Goal: Task Accomplishment & Management: Use online tool/utility

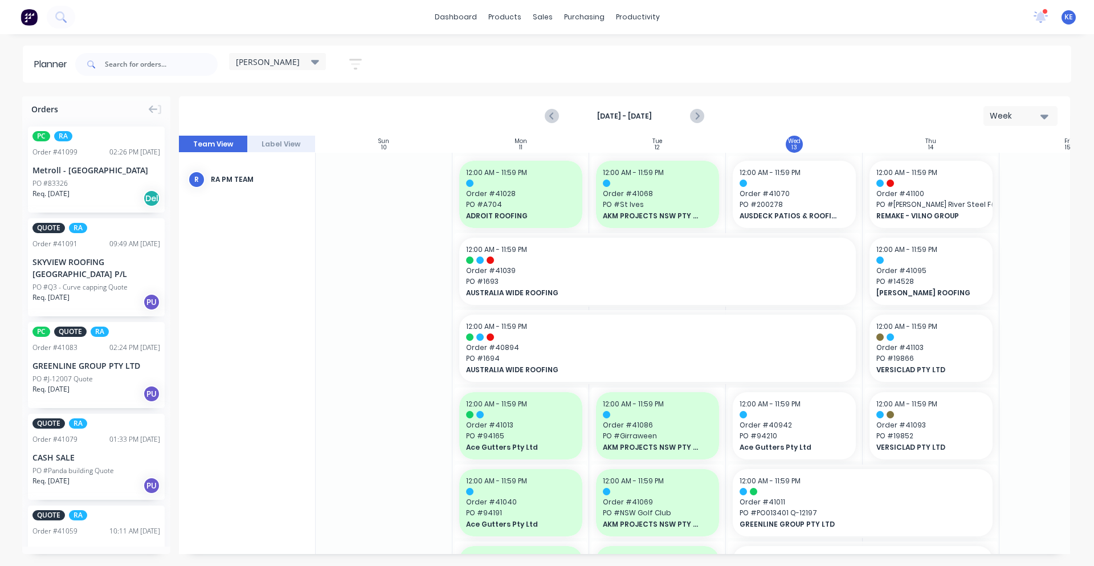
scroll to position [0, 1]
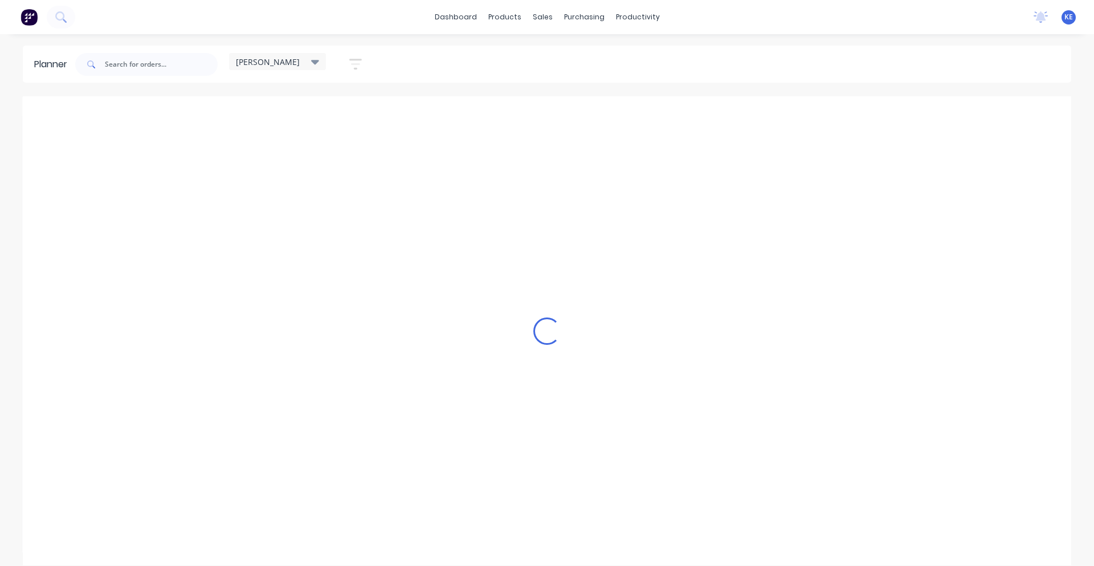
scroll to position [0, 1]
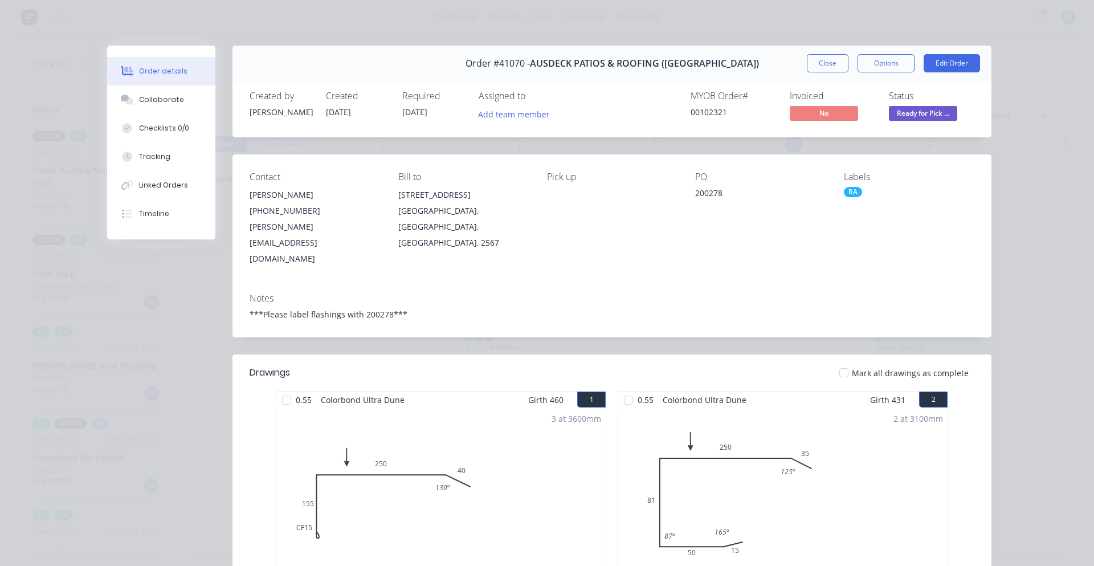
click at [808, 60] on button "Close" at bounding box center [828, 63] width 42 height 18
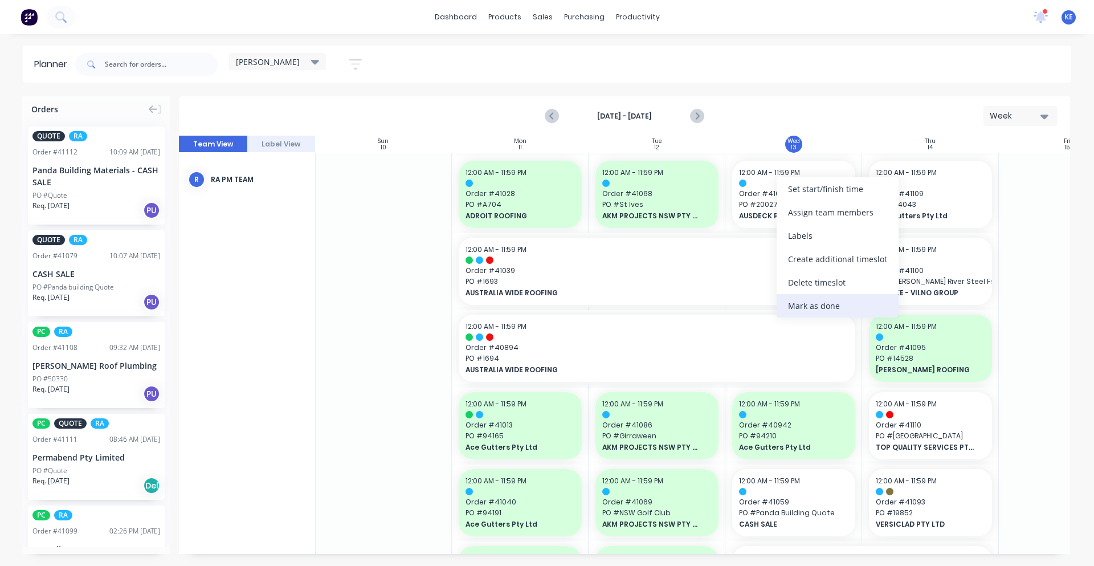
click at [809, 299] on div "Mark as done" at bounding box center [838, 305] width 122 height 23
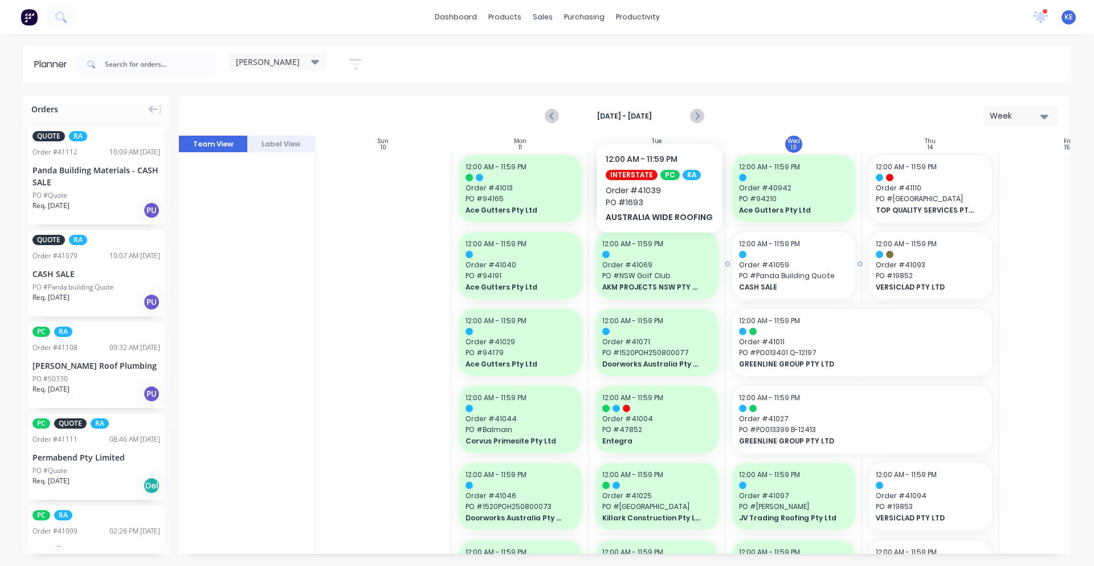
scroll to position [238, 1]
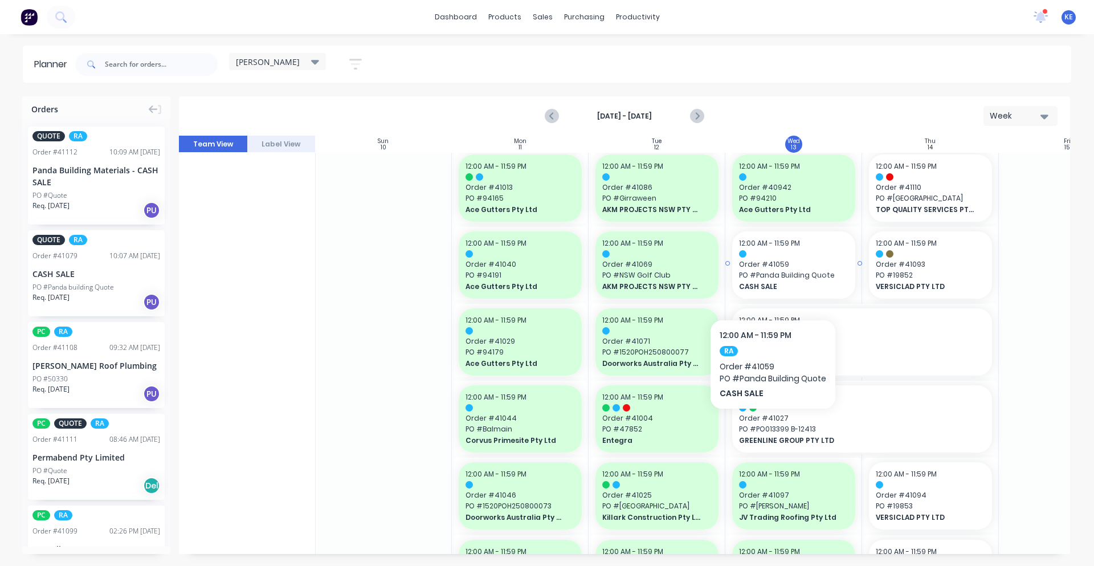
click at [772, 284] on span "CASH SALE" at bounding box center [788, 287] width 99 height 10
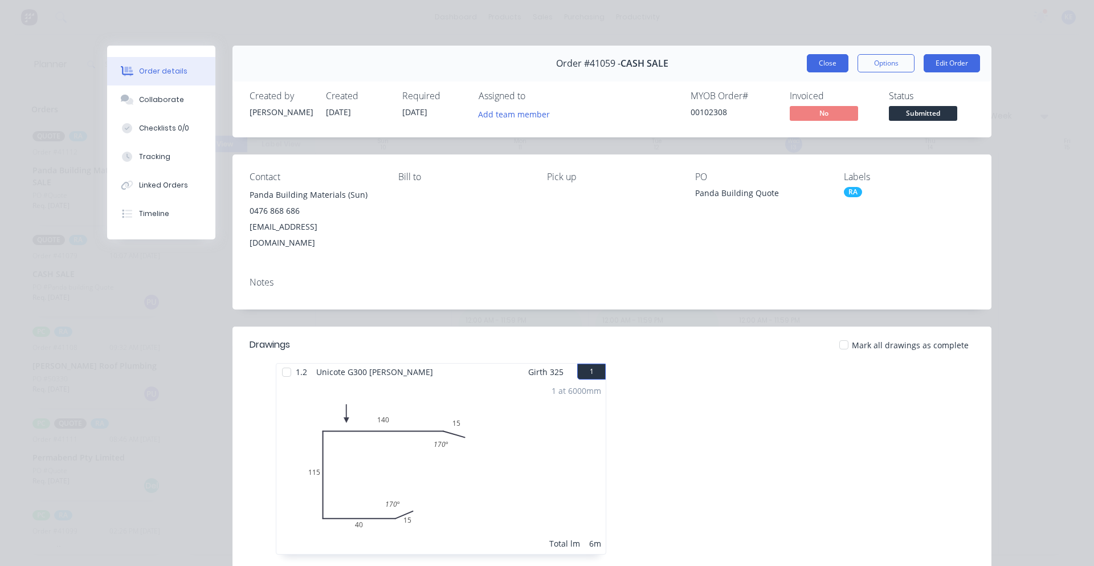
click at [817, 61] on button "Close" at bounding box center [828, 63] width 42 height 18
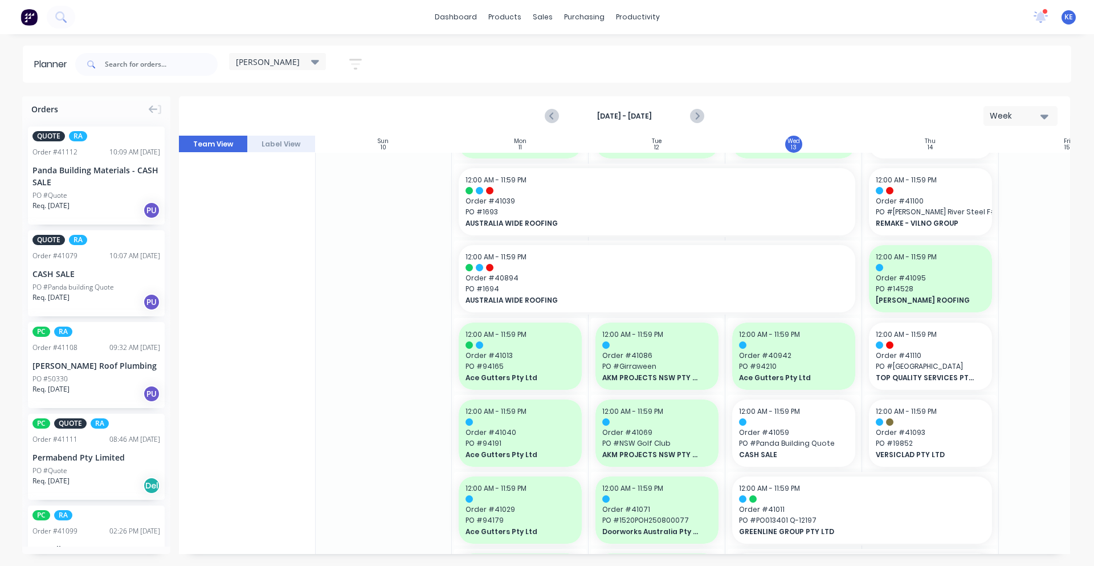
scroll to position [0, 1]
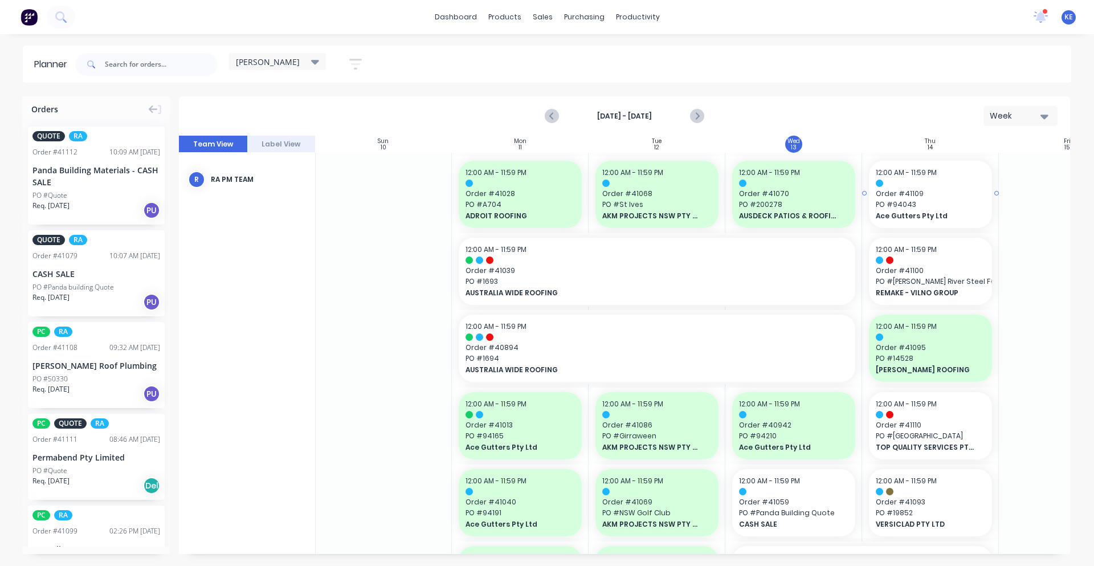
click at [918, 209] on span "PO # 94043" at bounding box center [930, 204] width 109 height 10
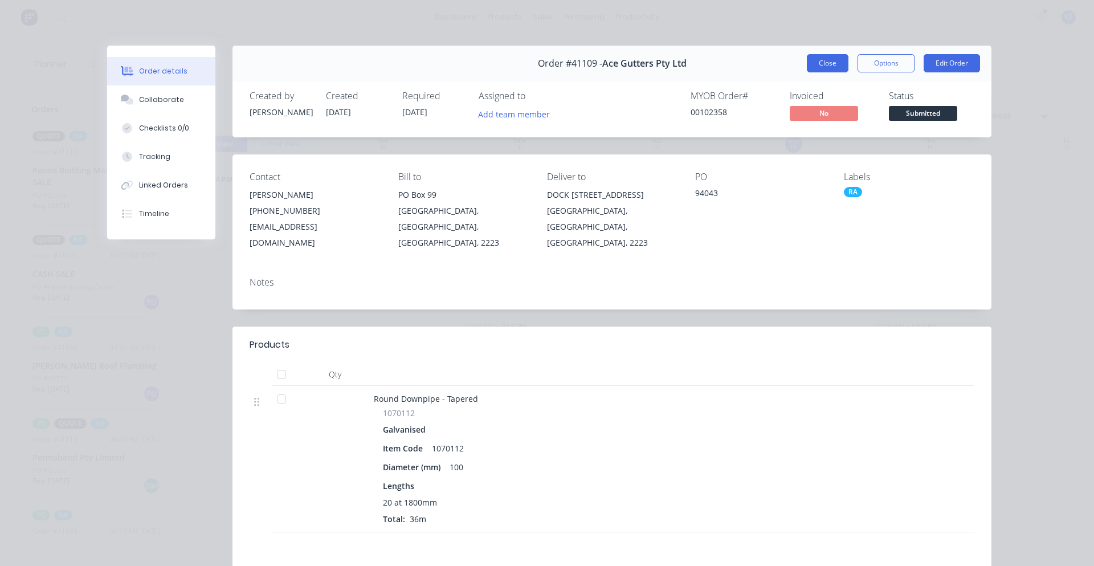
click at [820, 71] on button "Close" at bounding box center [828, 63] width 42 height 18
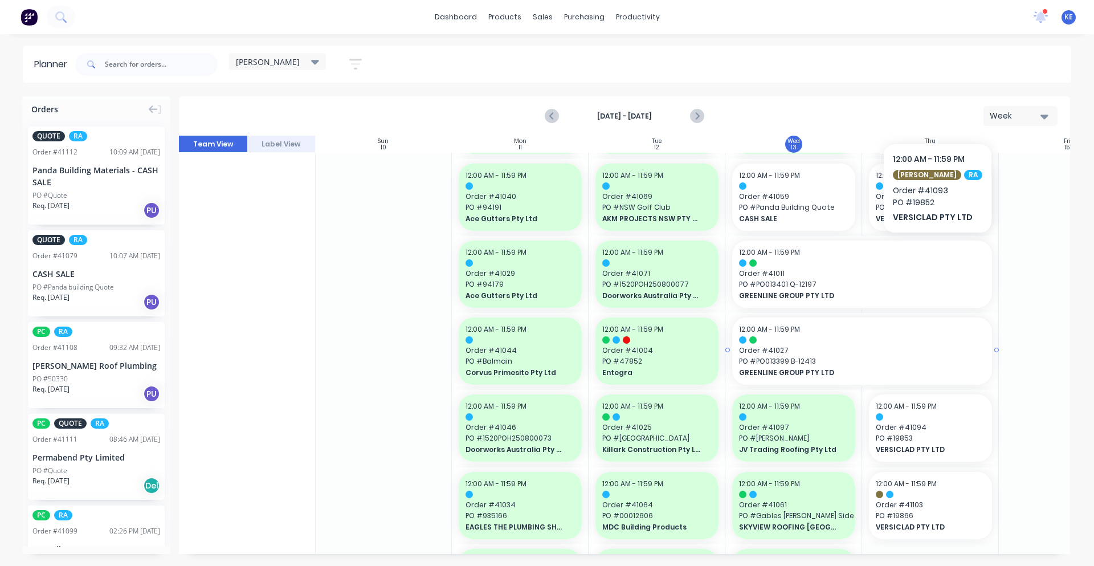
scroll to position [238, 1]
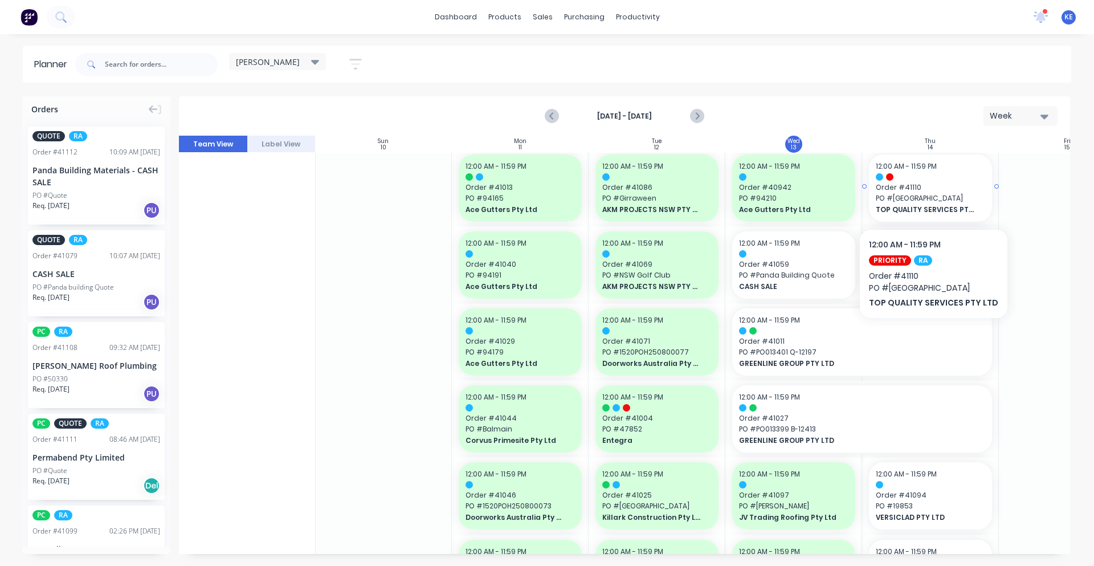
click at [930, 194] on span "PO # Castle Hill" at bounding box center [930, 198] width 109 height 10
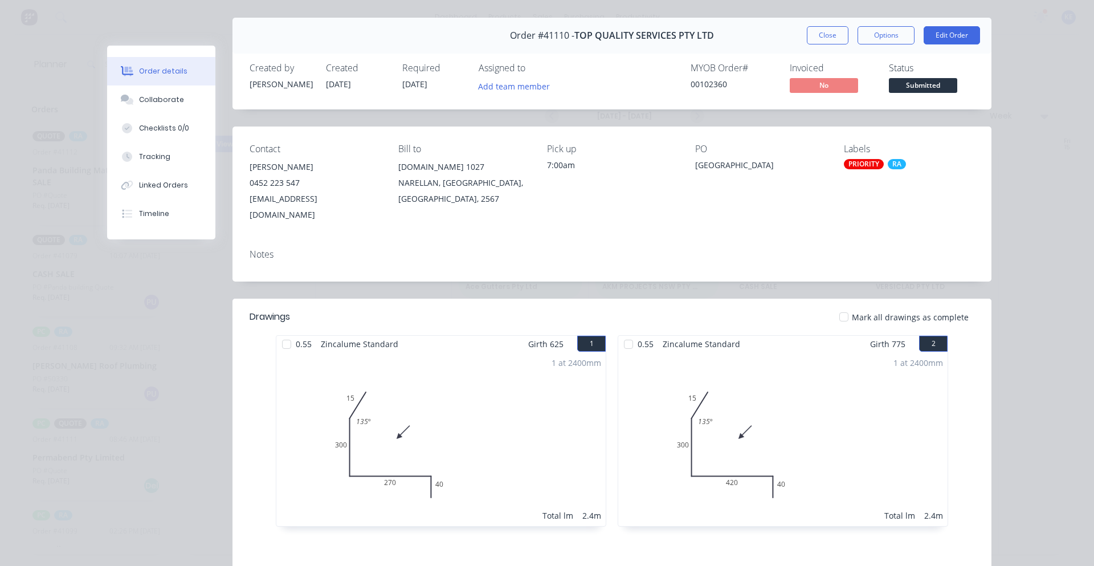
scroll to position [0, 0]
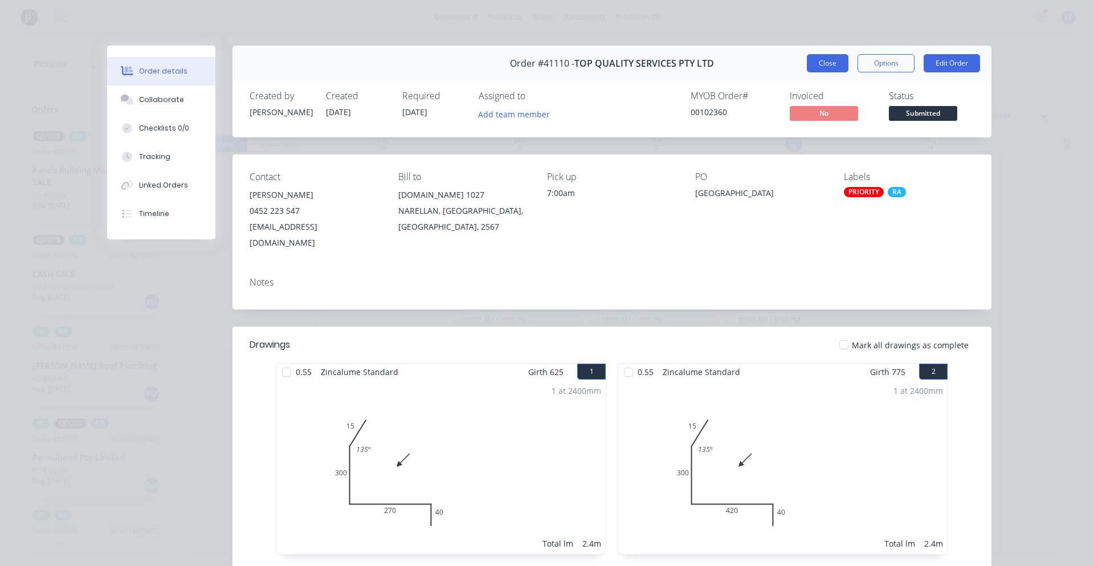
click at [815, 64] on button "Close" at bounding box center [828, 63] width 42 height 18
